Goal: Navigation & Orientation: Find specific page/section

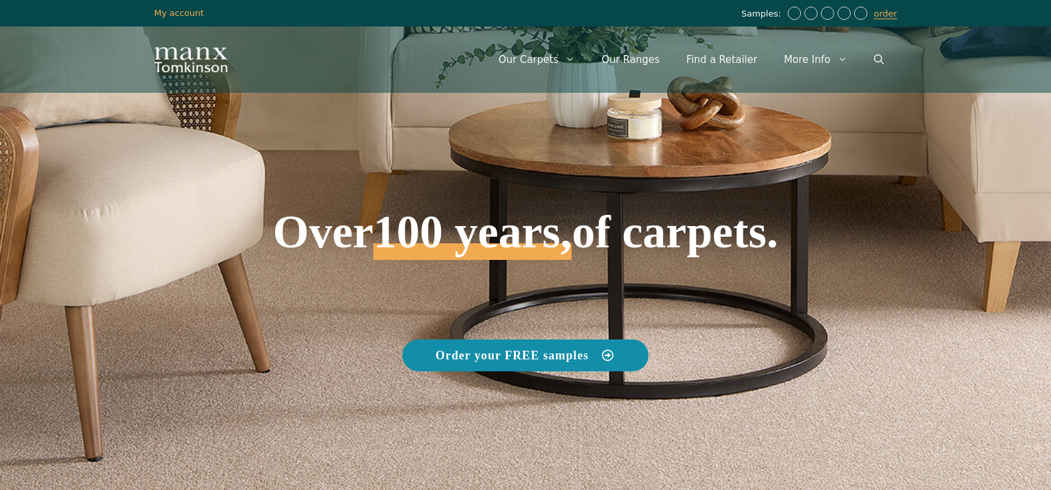
click at [609, 358] on icon at bounding box center [607, 355] width 11 height 11
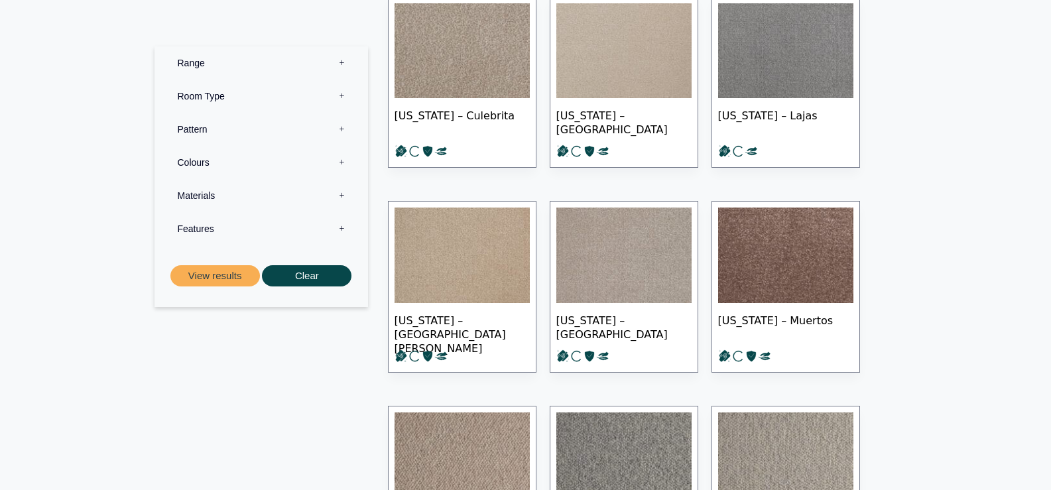
scroll to position [300, 0]
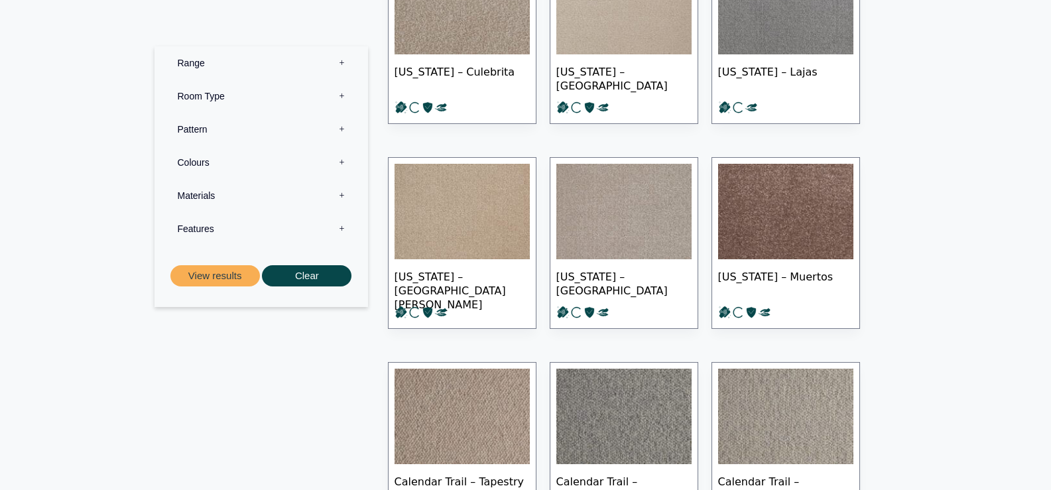
click at [342, 60] on label "Range 0" at bounding box center [262, 62] width 194 height 33
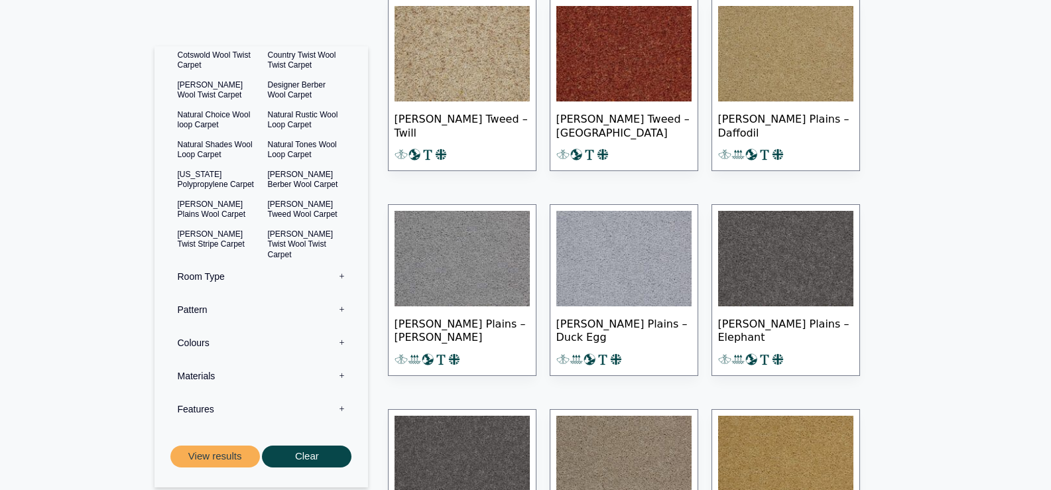
scroll to position [91, 0]
click at [332, 346] on label "Colours 0" at bounding box center [262, 342] width 194 height 33
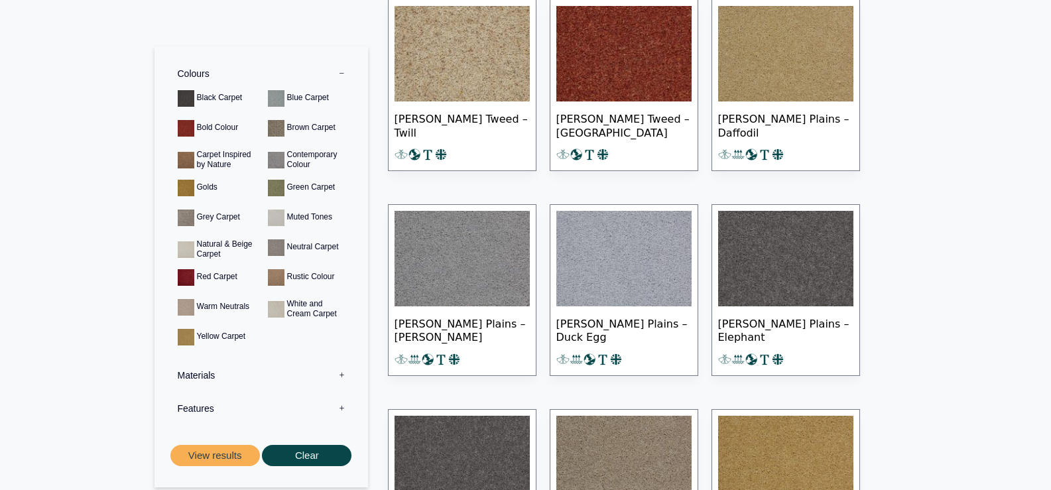
scroll to position [88, 0]
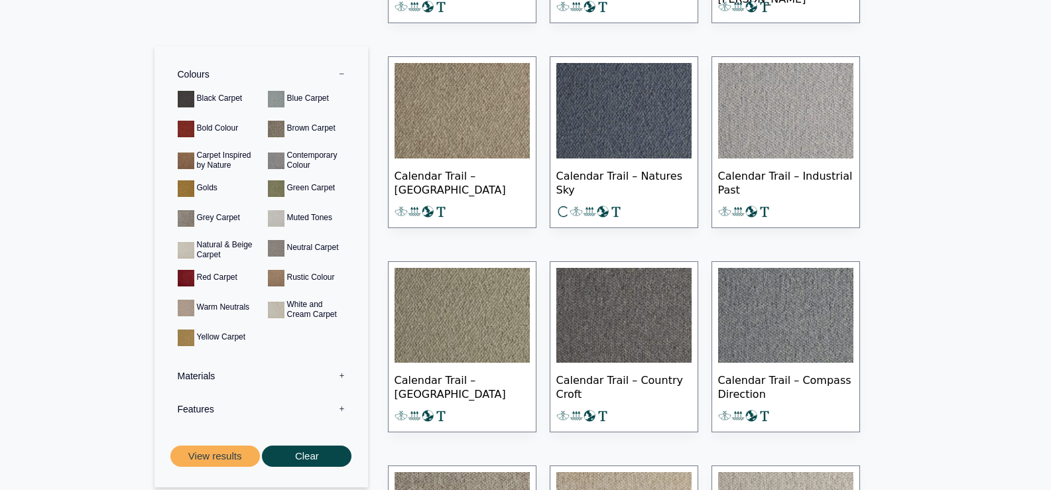
scroll to position [0, 0]
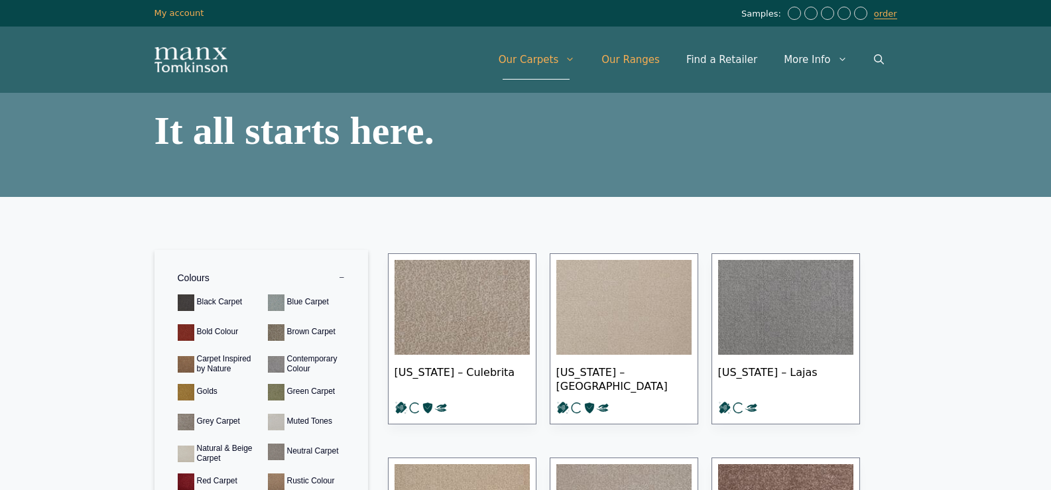
click at [659, 62] on link "Our Ranges" at bounding box center [630, 60] width 85 height 40
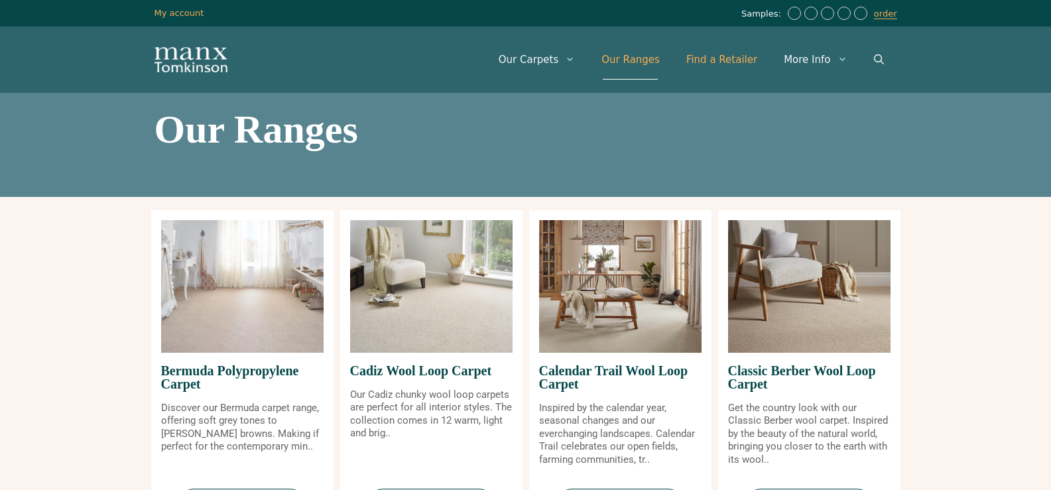
click at [751, 58] on link "Find a Retailer" at bounding box center [722, 60] width 98 height 40
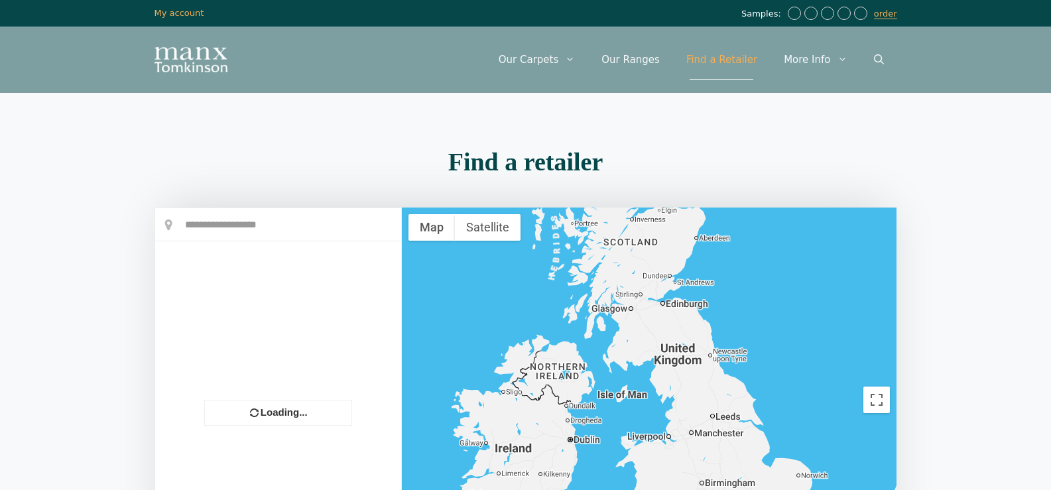
click at [221, 72] on div "Menu Menu Our Carpets View All Colours Black Carpet Blue Carpet Bold Colour Bro…" at bounding box center [526, 60] width 796 height 66
click at [200, 70] on img "Site" at bounding box center [191, 59] width 73 height 25
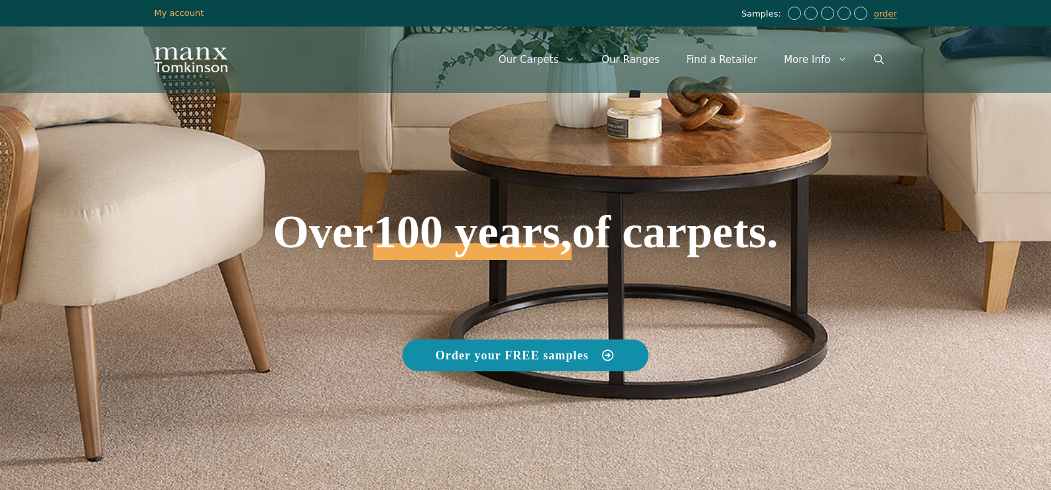
click at [609, 354] on icon at bounding box center [607, 355] width 11 height 11
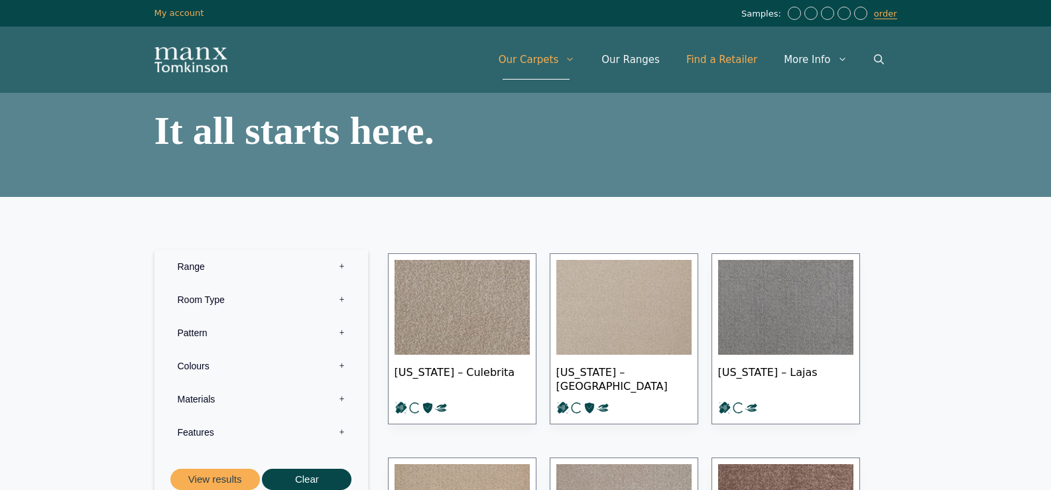
click at [731, 58] on link "Find a Retailer" at bounding box center [722, 60] width 98 height 40
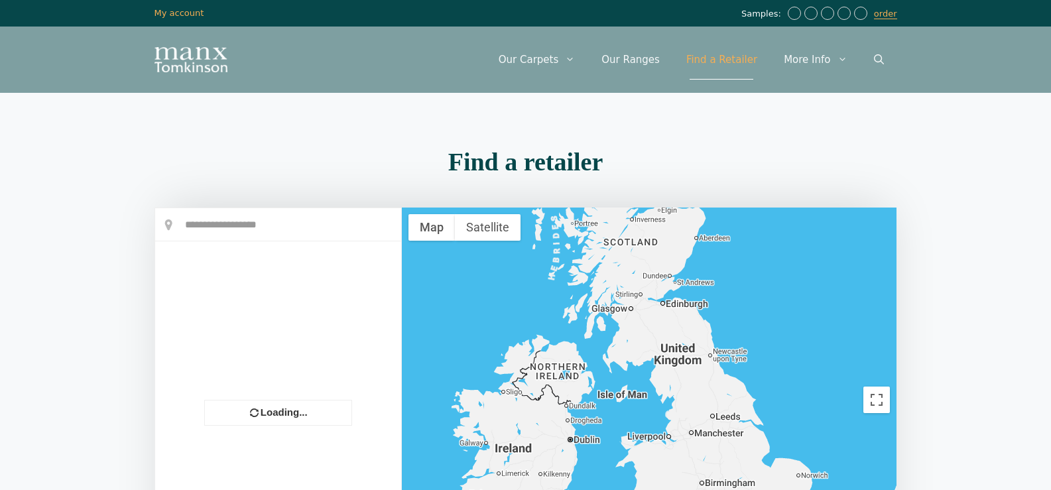
click at [214, 40] on div "Menu Menu Our Carpets View All Colours Black Carpet Blue Carpet Bold Colour Bro…" at bounding box center [526, 60] width 796 height 66
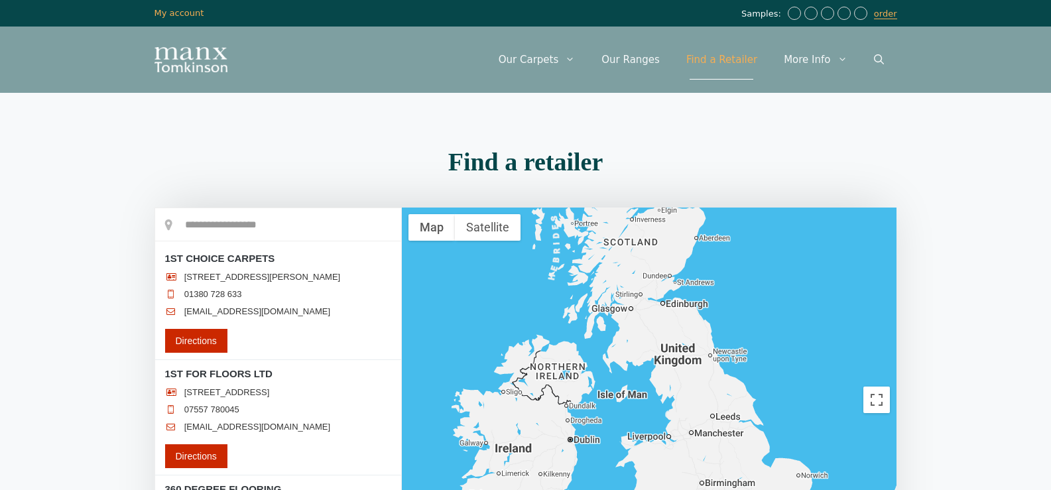
scroll to position [186, 0]
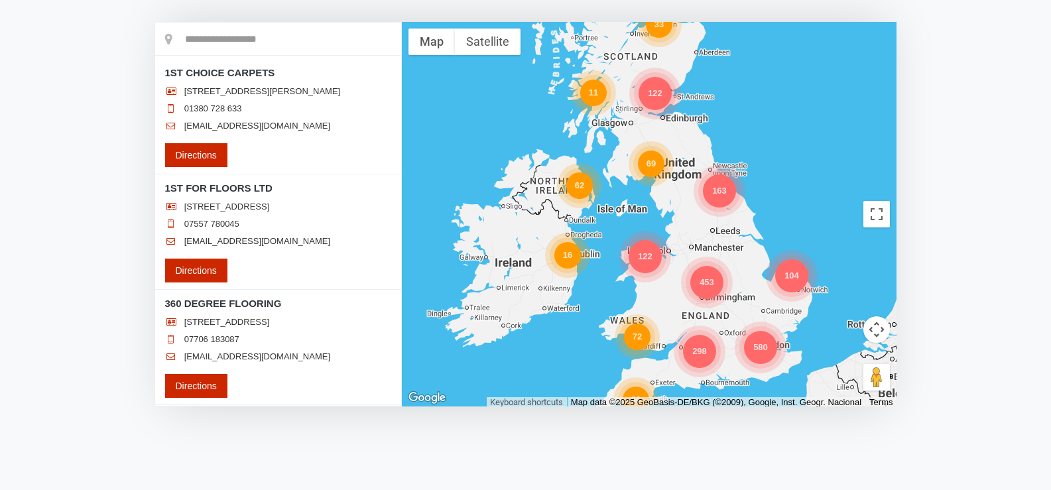
click at [205, 38] on input "text" at bounding box center [278, 39] width 246 height 33
type input "**********"
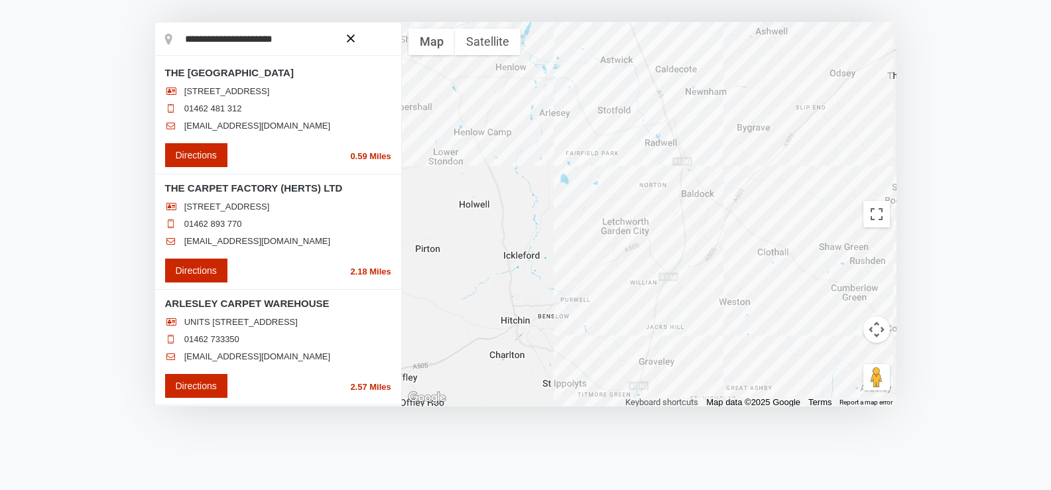
click at [44, 191] on section "**********" at bounding box center [525, 201] width 1051 height 488
